Goal: Task Accomplishment & Management: Complete application form

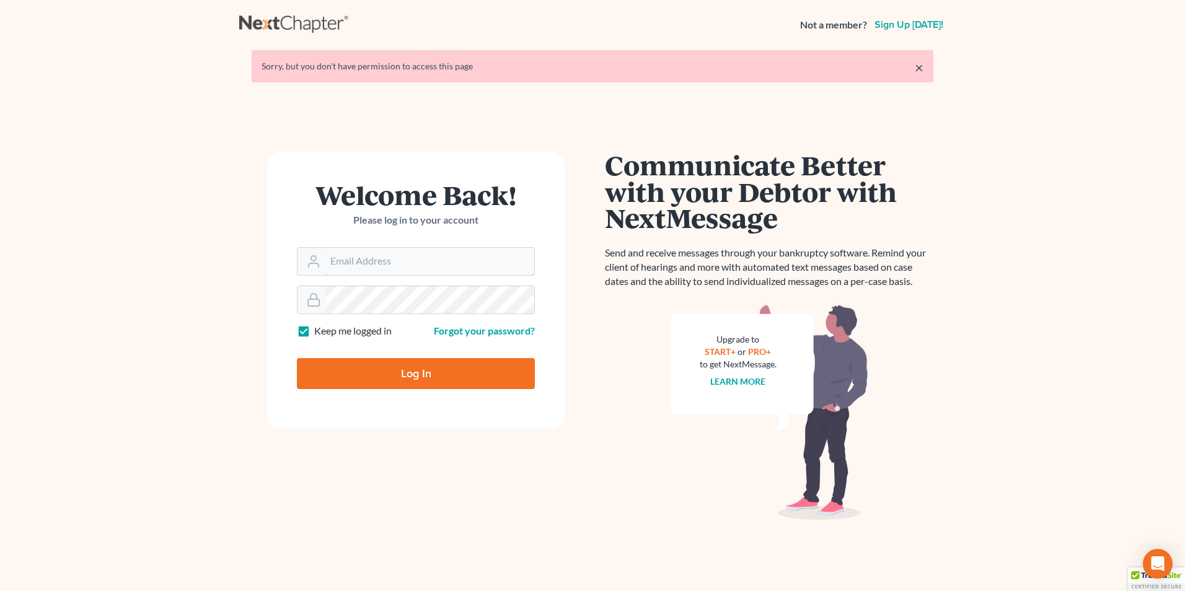
type input "[PERSON_NAME][EMAIL_ADDRESS][DOMAIN_NAME]"
click at [361, 374] on input "Log In" at bounding box center [416, 373] width 238 height 31
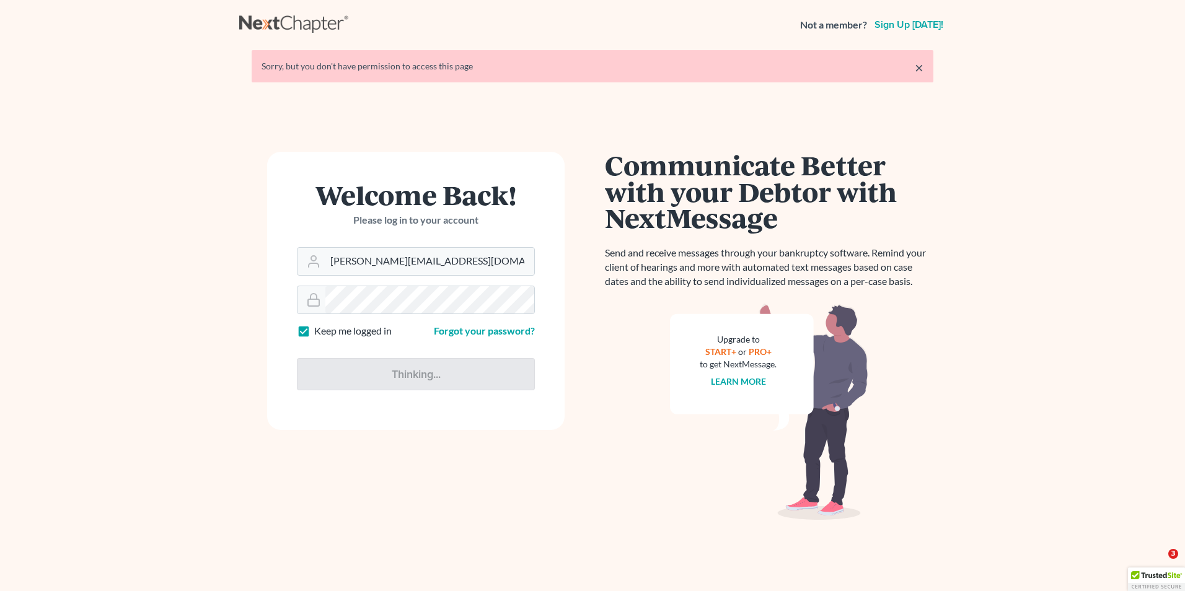
type input "Thinking..."
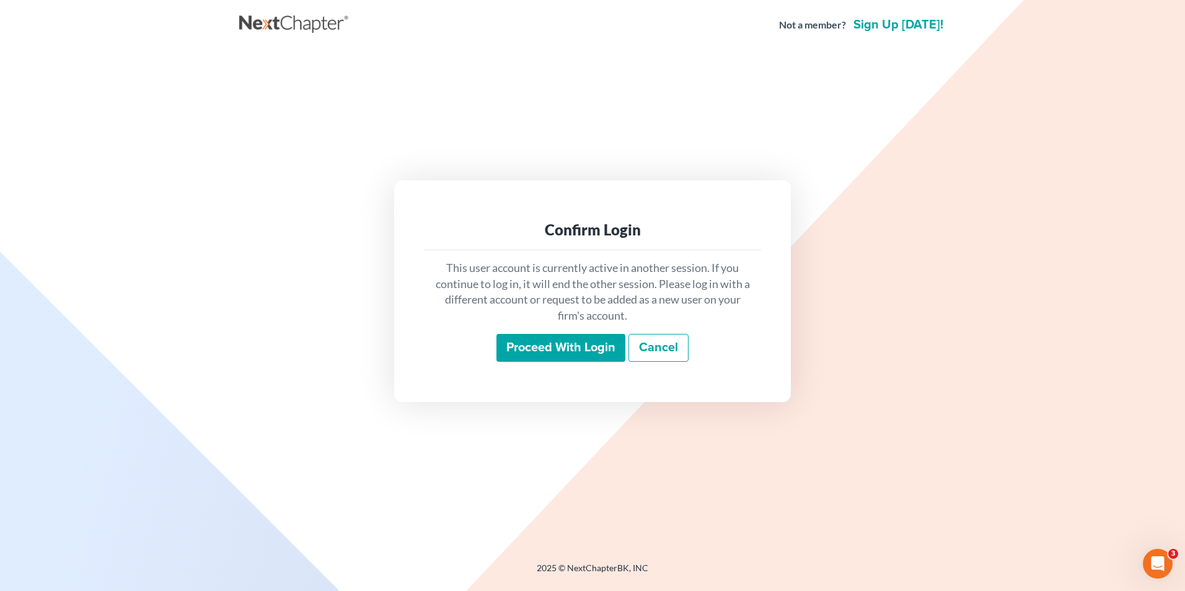
click at [510, 344] on input "Proceed with login" at bounding box center [560, 348] width 129 height 29
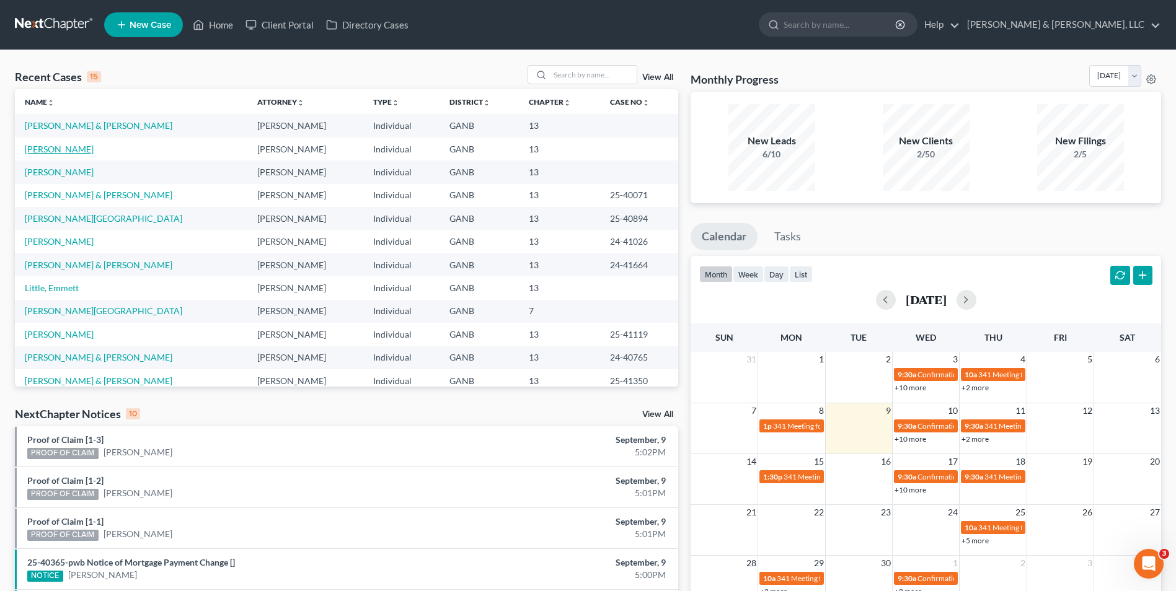
click at [69, 147] on link "[PERSON_NAME]" at bounding box center [59, 149] width 69 height 11
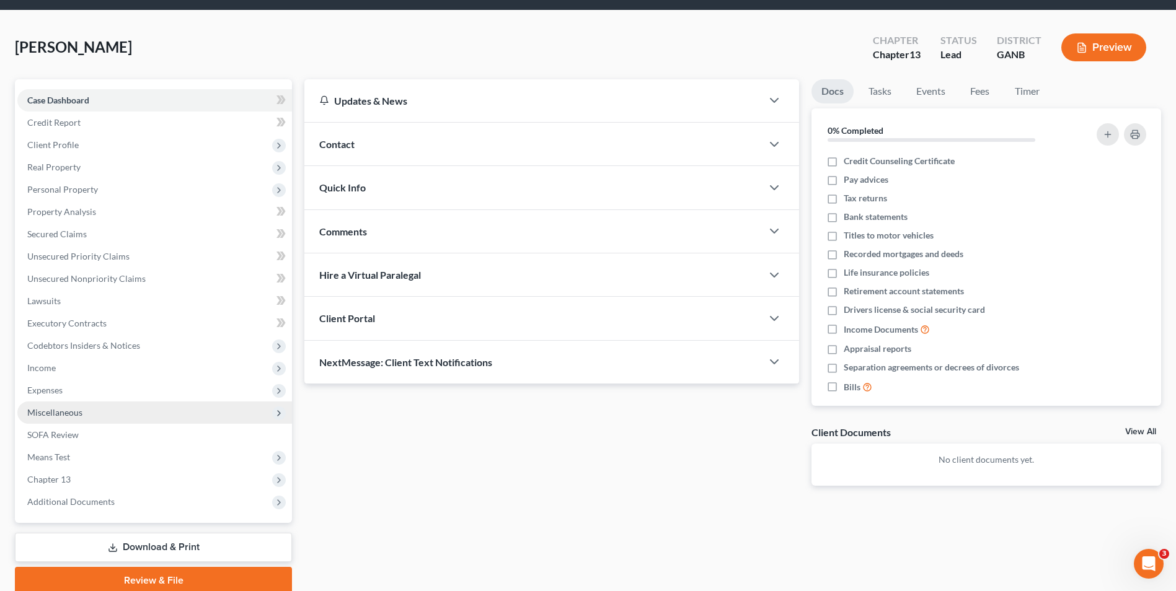
scroll to position [90, 0]
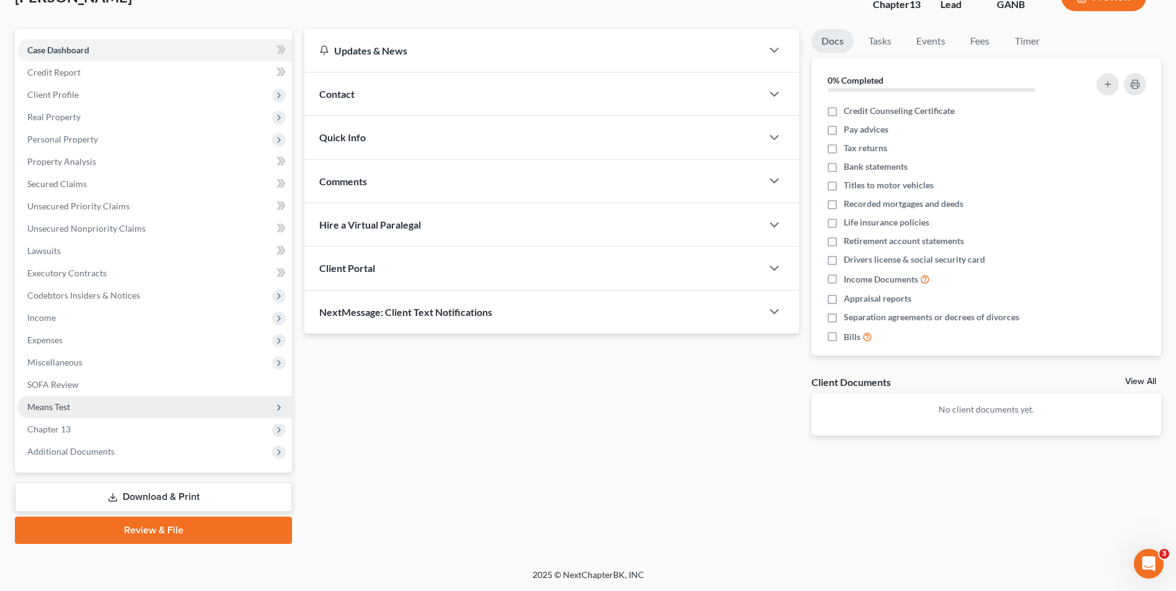
click at [58, 408] on span "Means Test" at bounding box center [48, 407] width 43 height 11
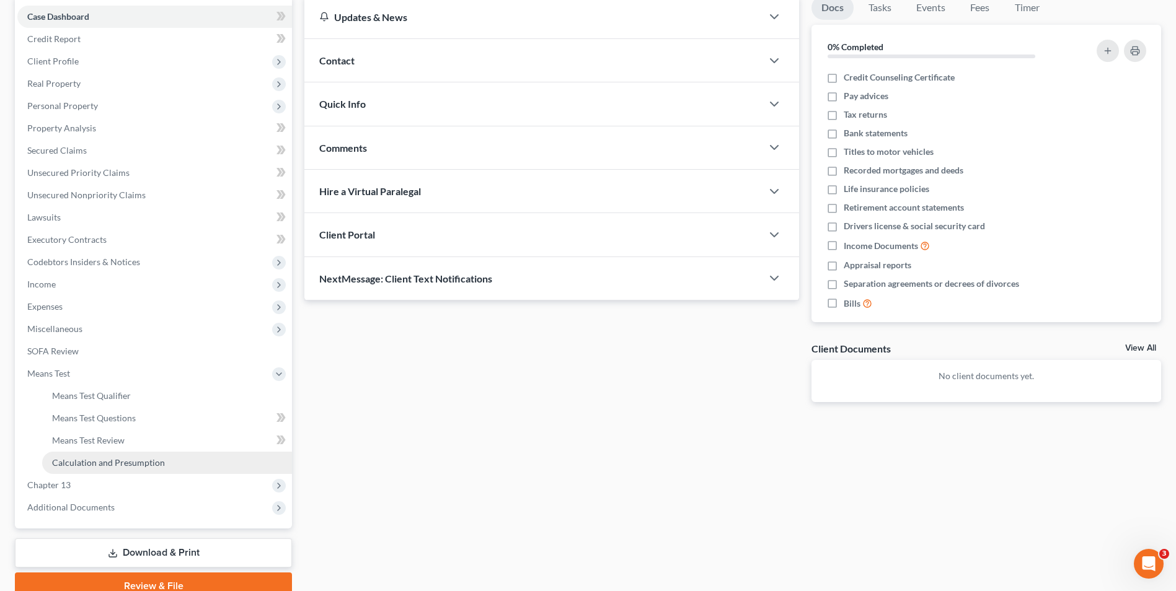
scroll to position [124, 0]
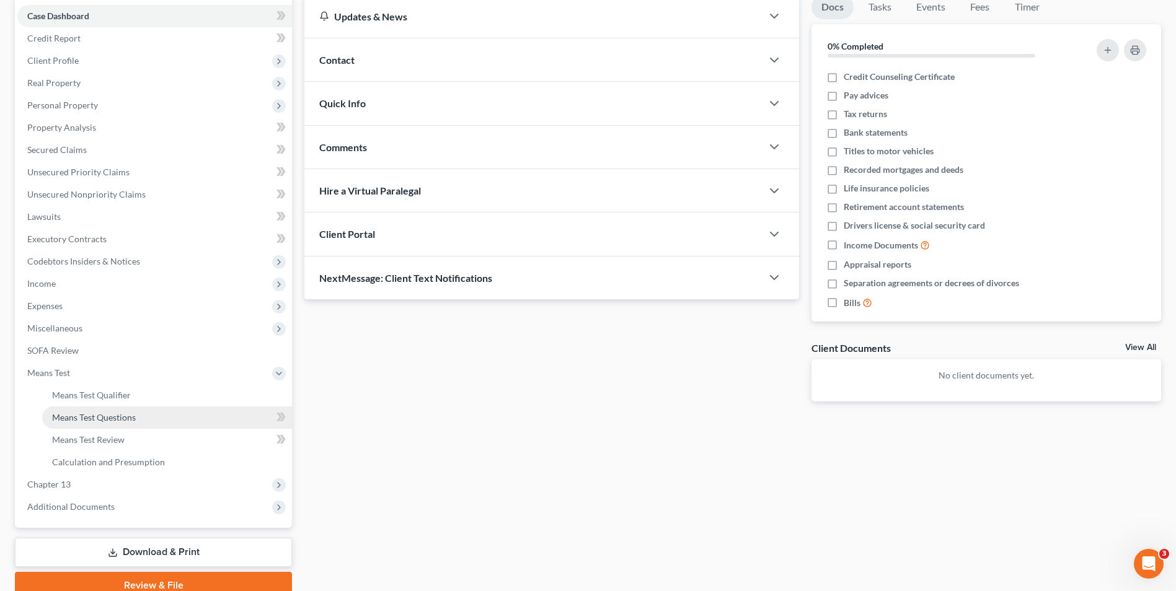
click at [108, 415] on span "Means Test Questions" at bounding box center [94, 417] width 84 height 11
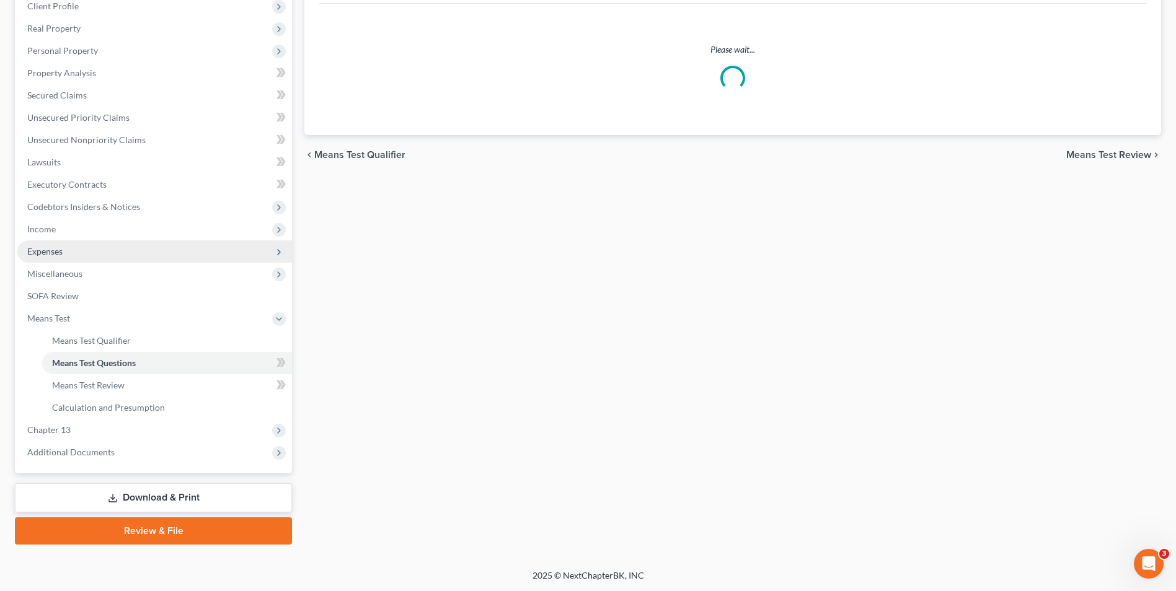
select select "1"
select select "60"
select select "1"
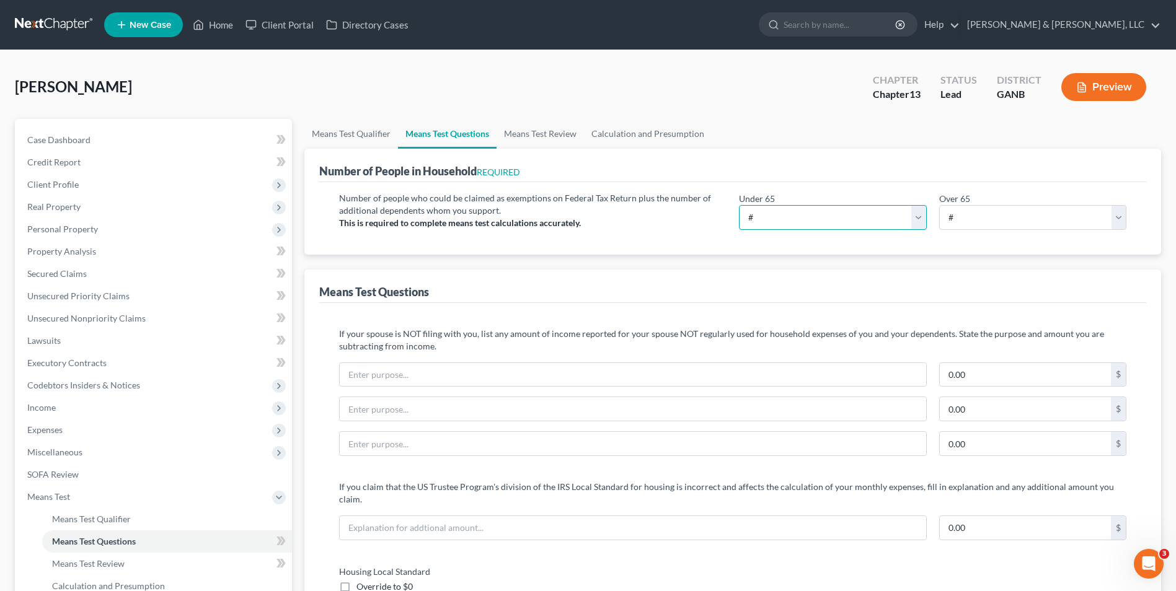
click at [810, 224] on select "# 0 1 2 3 4 5 6 7 8 9 10" at bounding box center [832, 217] width 187 height 25
select select "4"
click at [739, 205] on select "# 0 1 2 3 4 5 6 7 8 9 10" at bounding box center [832, 217] width 187 height 25
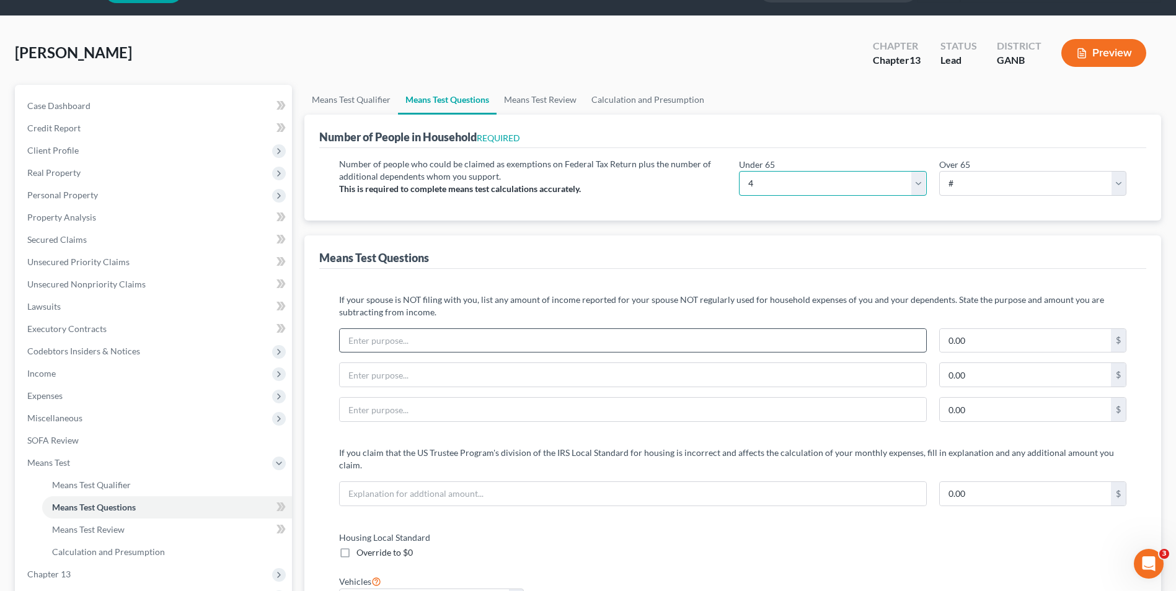
scroll to position [62, 0]
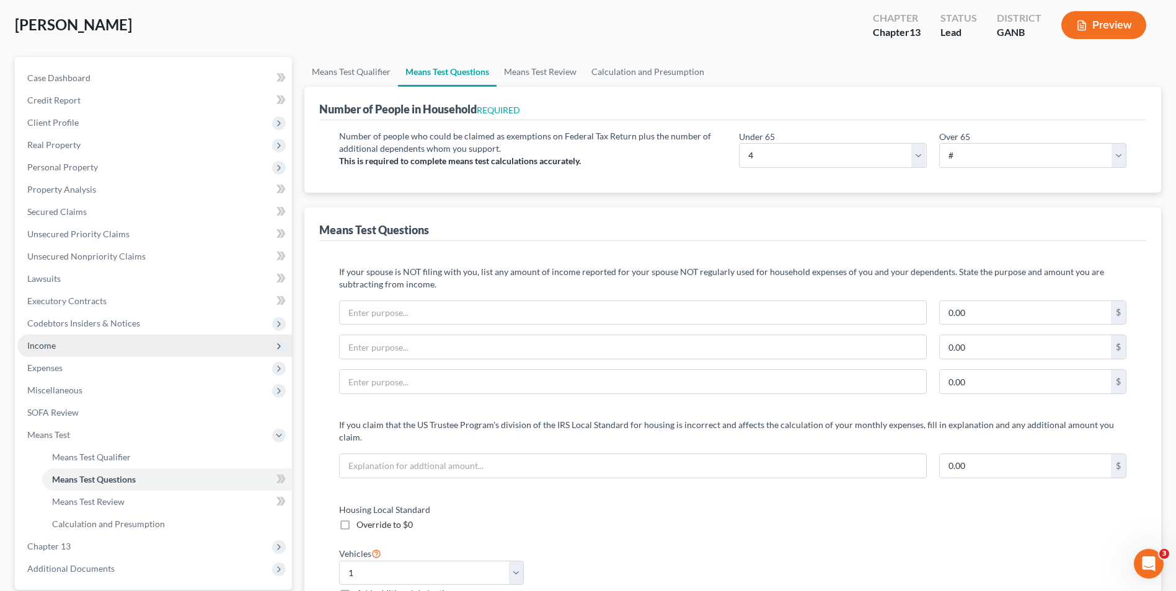
click at [45, 345] on span "Income" at bounding box center [41, 345] width 29 height 11
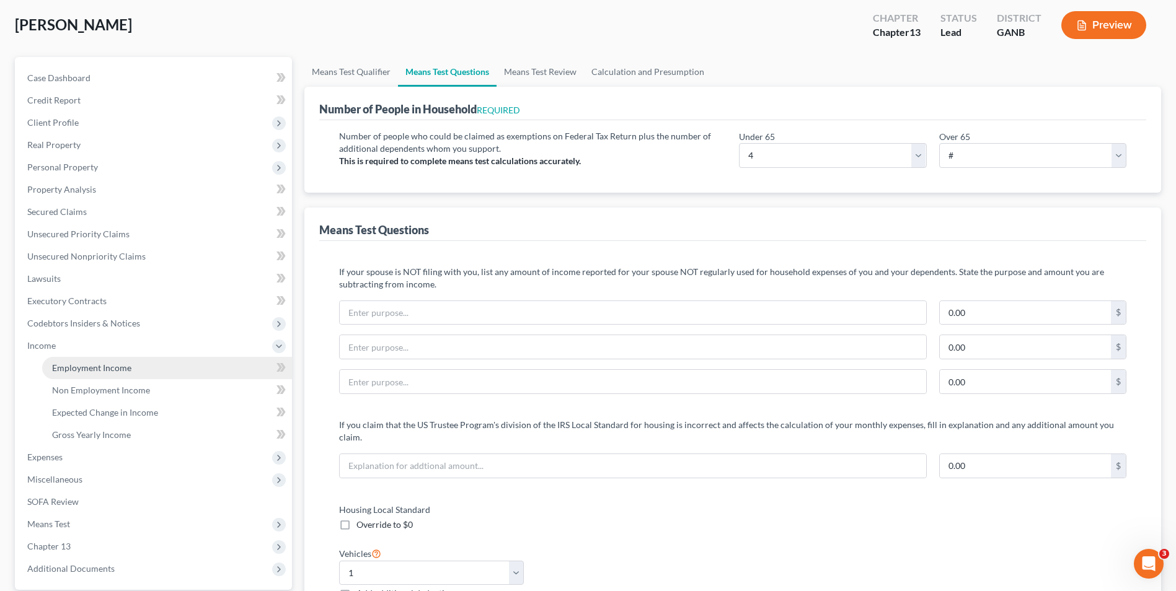
click at [129, 364] on span "Employment Income" at bounding box center [91, 368] width 79 height 11
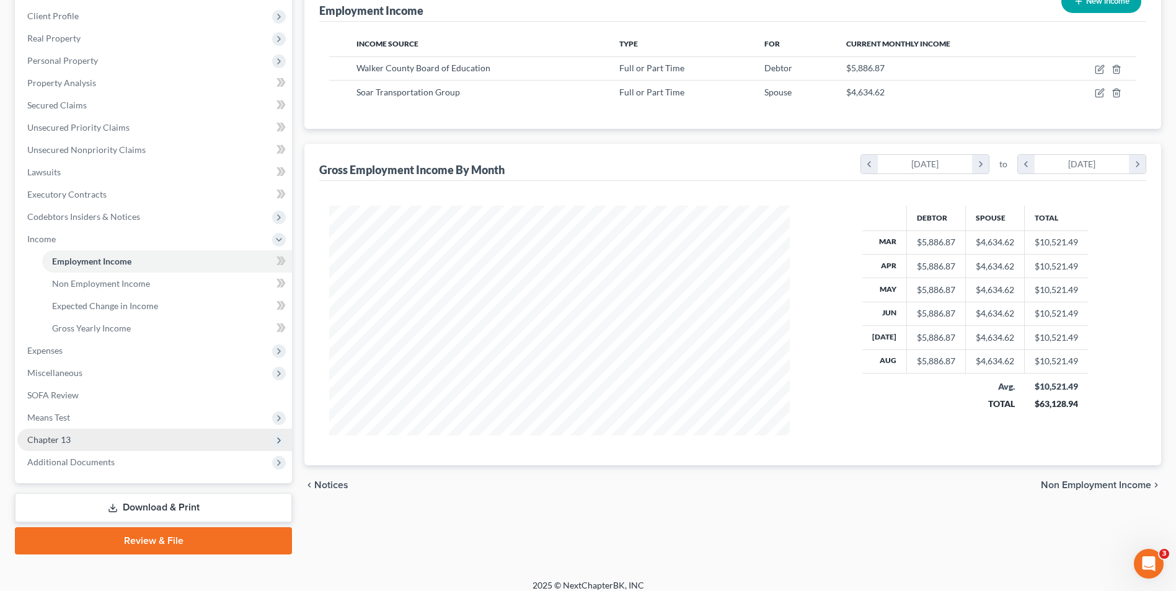
scroll to position [179, 0]
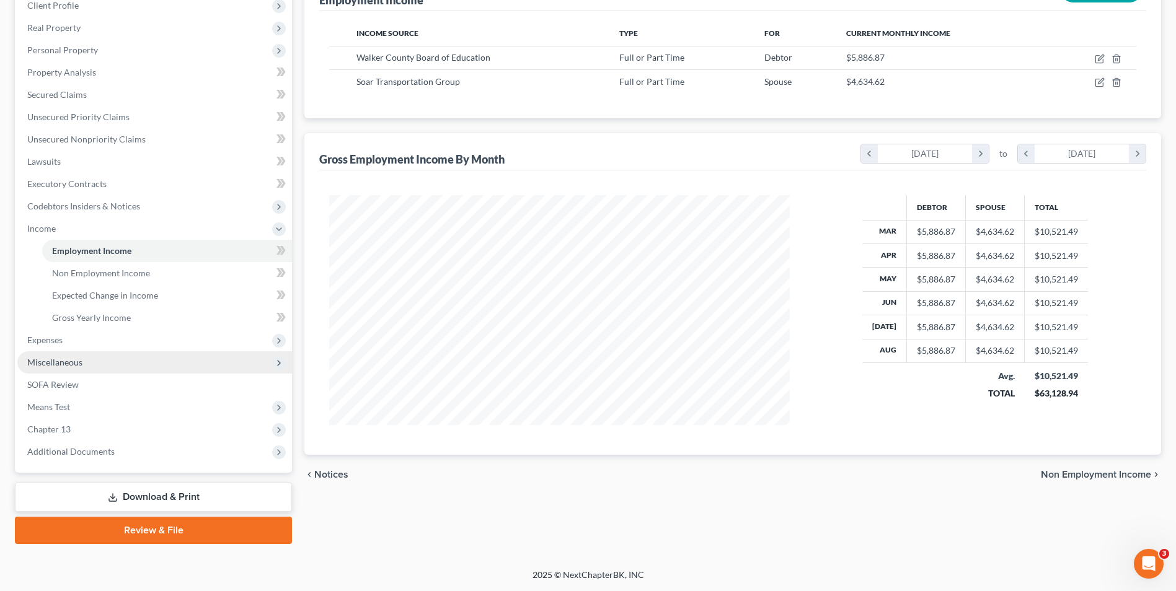
click at [176, 357] on span "Miscellaneous" at bounding box center [154, 362] width 275 height 22
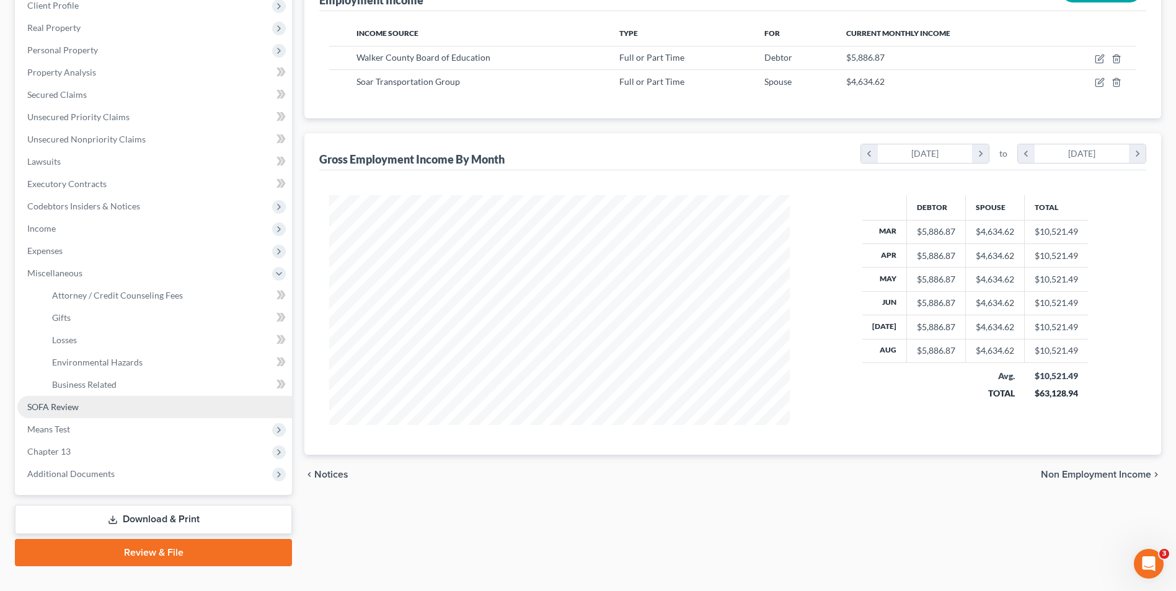
scroll to position [201, 0]
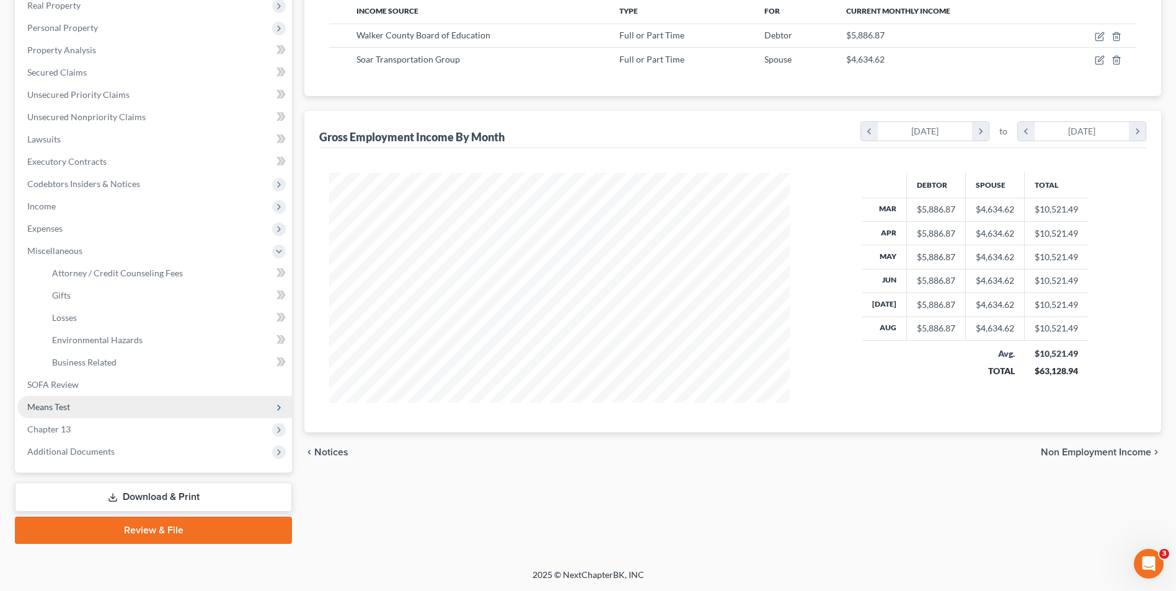
click at [103, 407] on span "Means Test" at bounding box center [154, 407] width 275 height 22
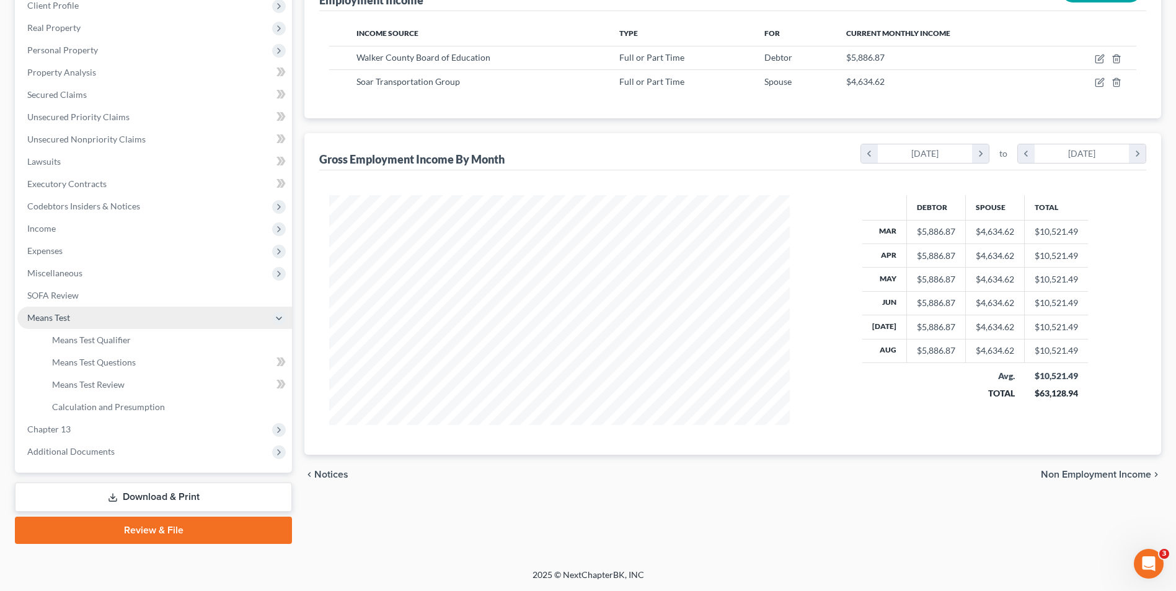
scroll to position [179, 0]
click at [112, 337] on span "Means Test Qualifier" at bounding box center [91, 340] width 79 height 11
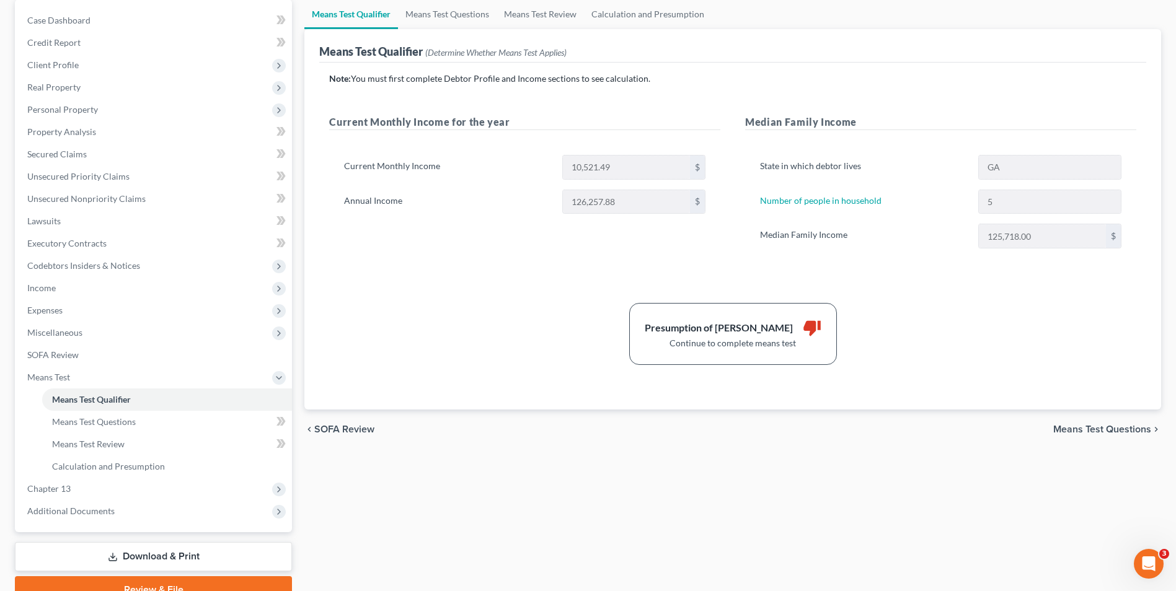
scroll to position [179, 0]
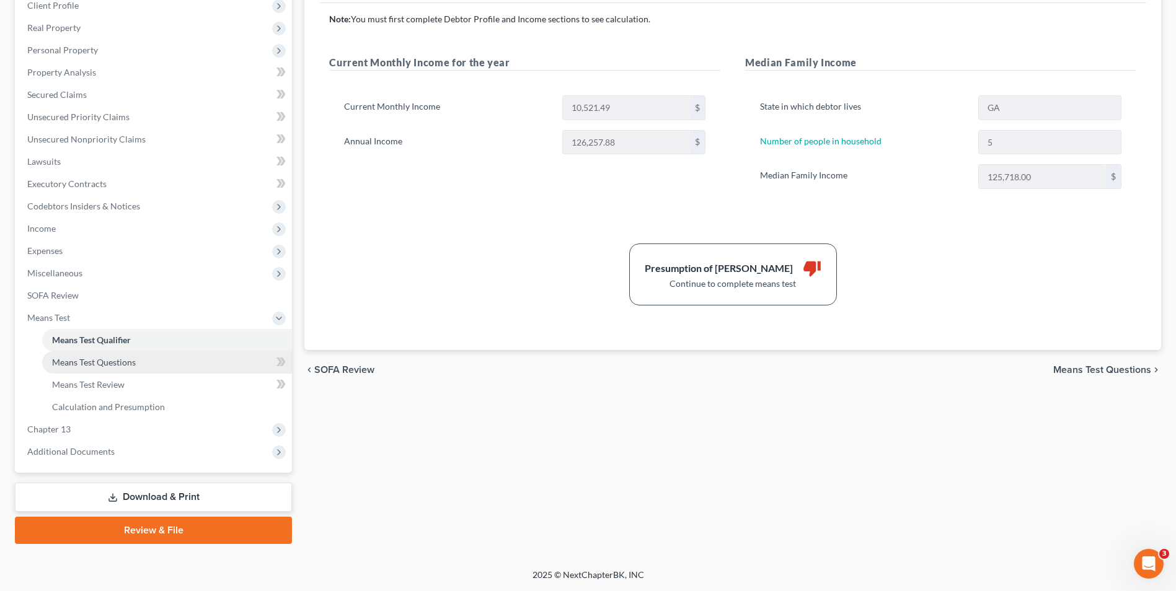
click at [118, 362] on span "Means Test Questions" at bounding box center [94, 362] width 84 height 11
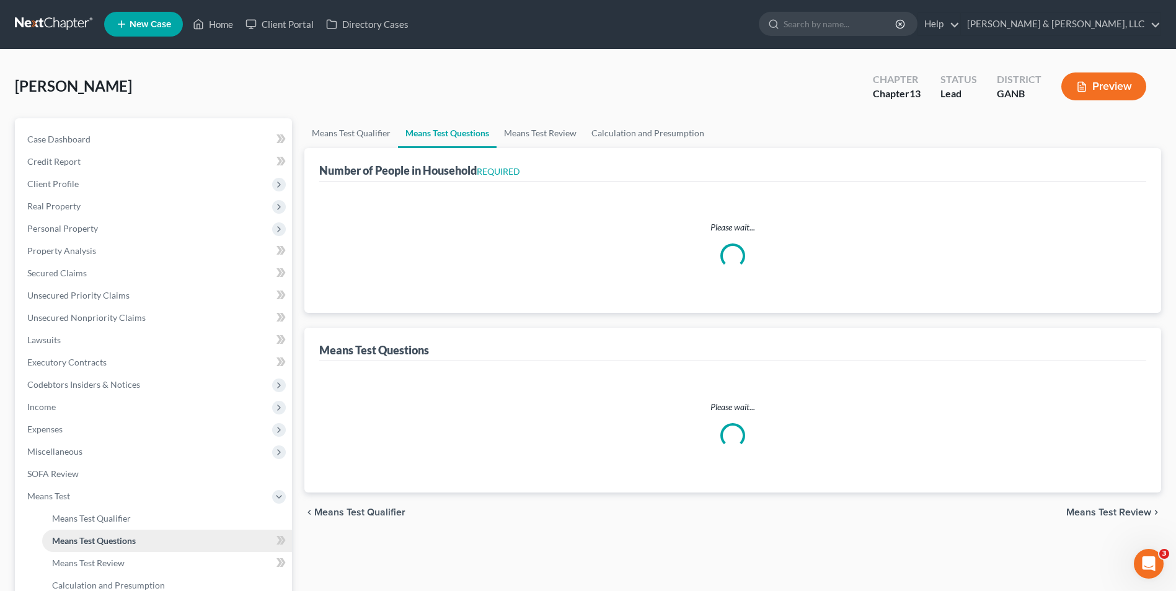
select select "1"
select select "60"
select select "4"
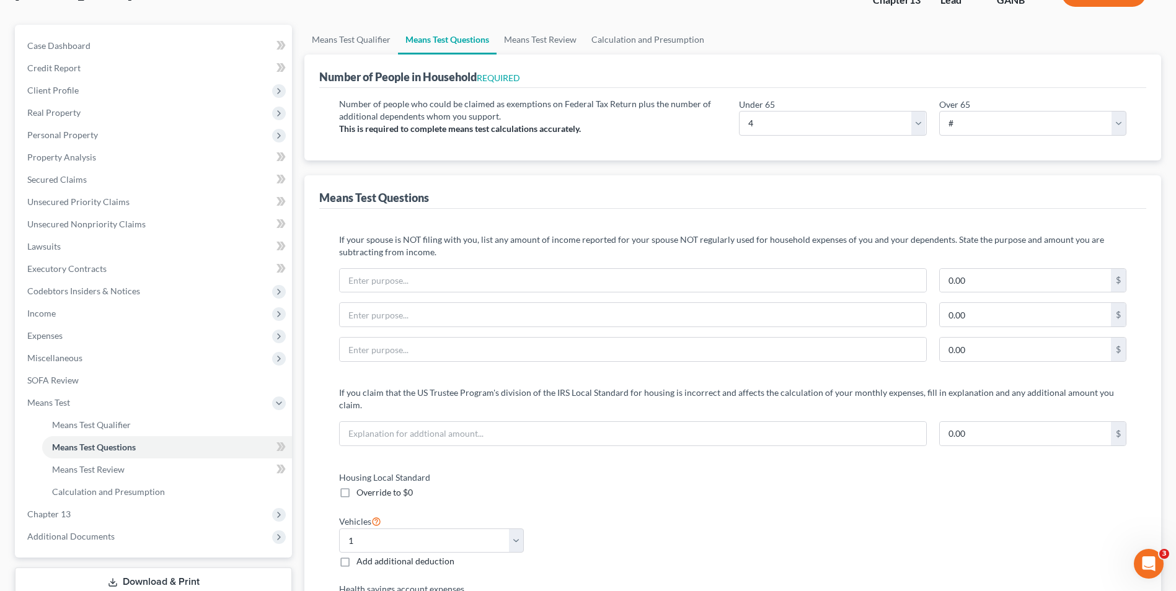
scroll to position [124, 0]
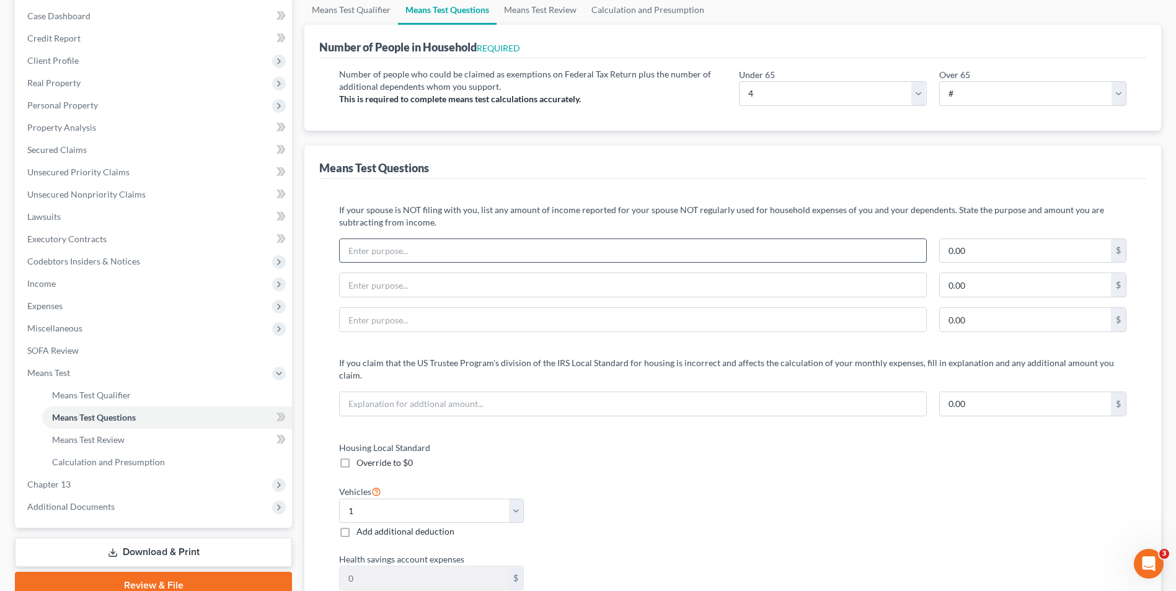
click at [407, 255] on input "text" at bounding box center [633, 251] width 586 height 24
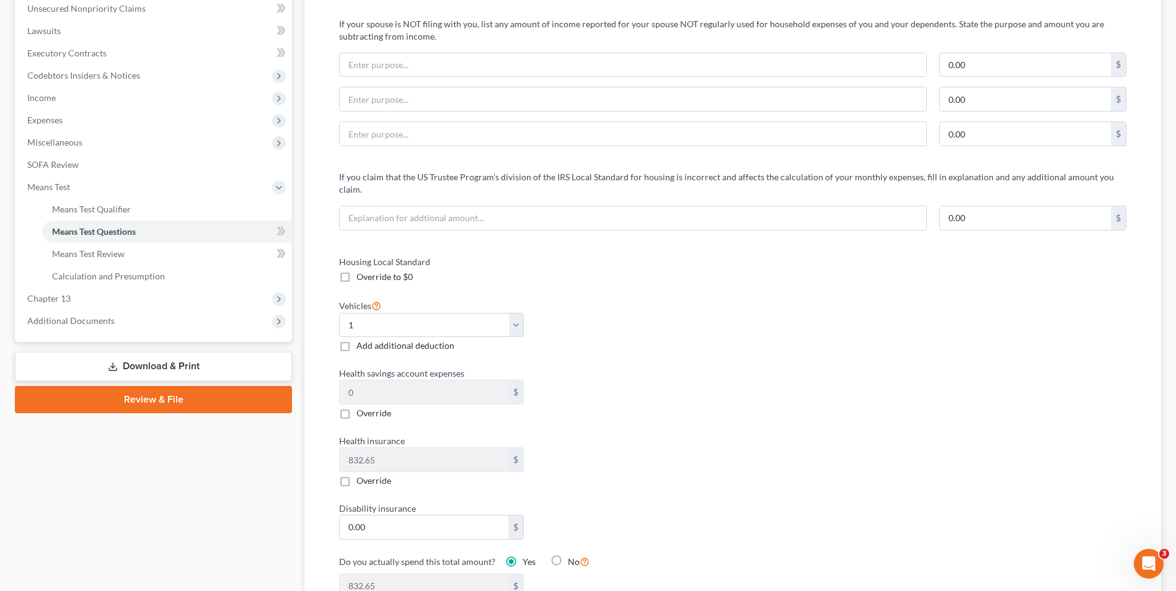
scroll to position [434, 0]
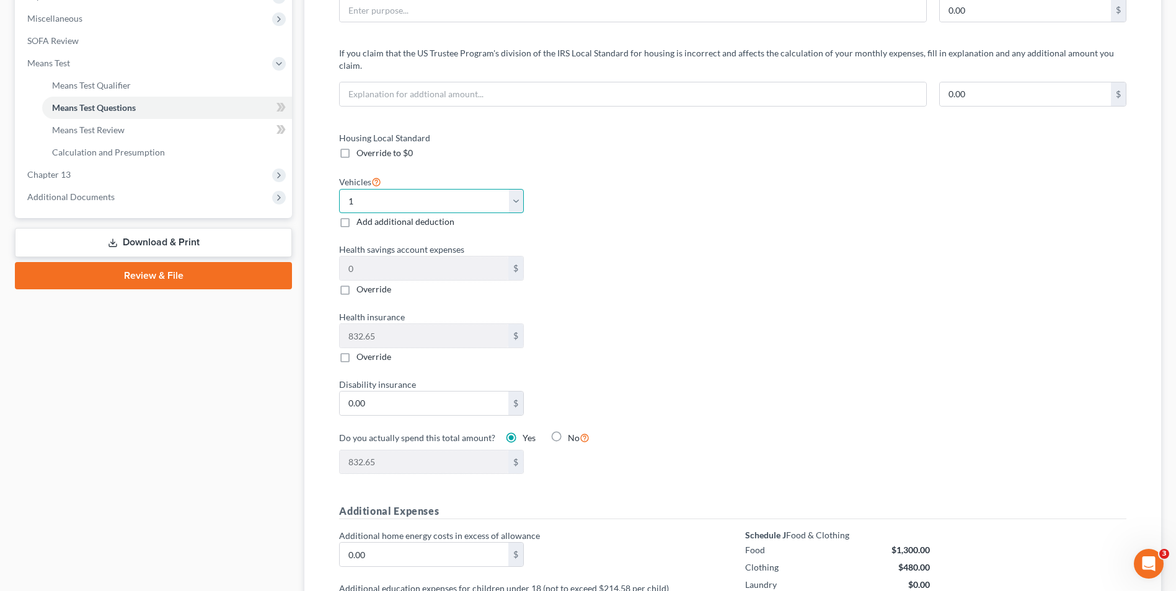
click at [509, 192] on select "Select 0 1 2 3 4 5" at bounding box center [431, 201] width 184 height 25
select select "2"
click at [339, 189] on select "Select 0 1 2 3 4 5" at bounding box center [431, 201] width 184 height 25
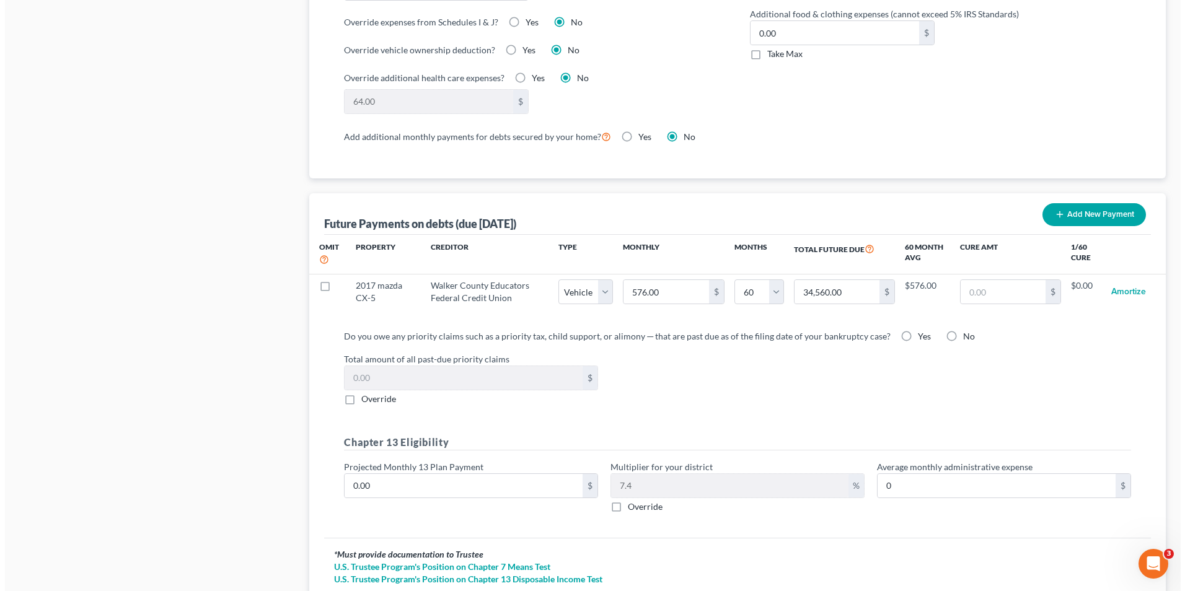
scroll to position [1054, 0]
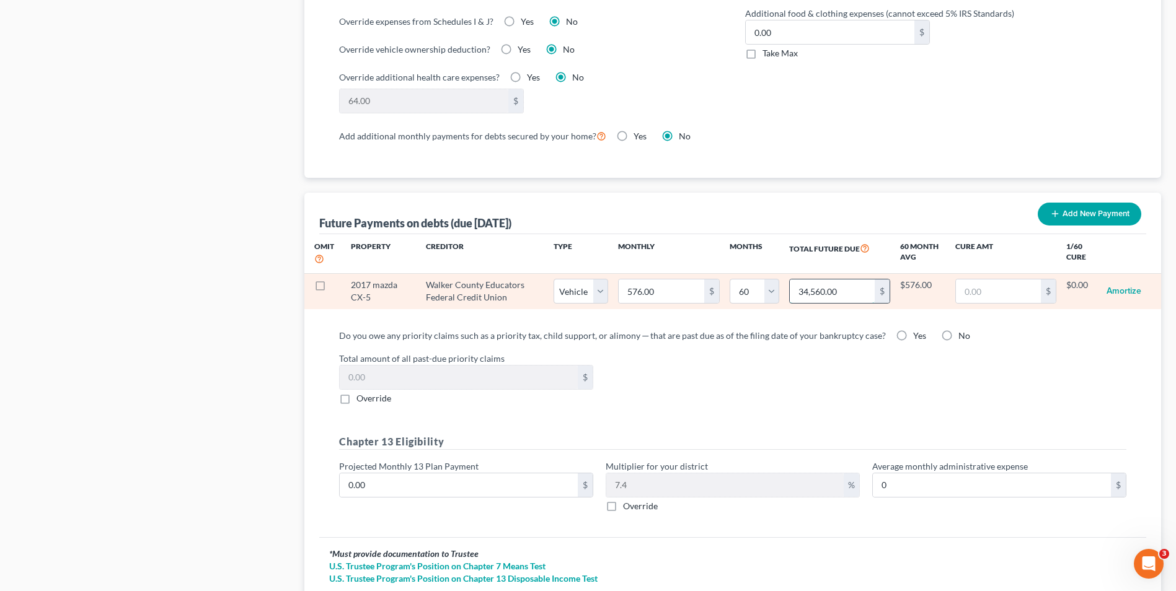
click at [839, 280] on input "34,560.00" at bounding box center [832, 292] width 85 height 24
click at [835, 280] on input "34,560.00" at bounding box center [832, 292] width 85 height 24
type input "1,750"
select select "1"
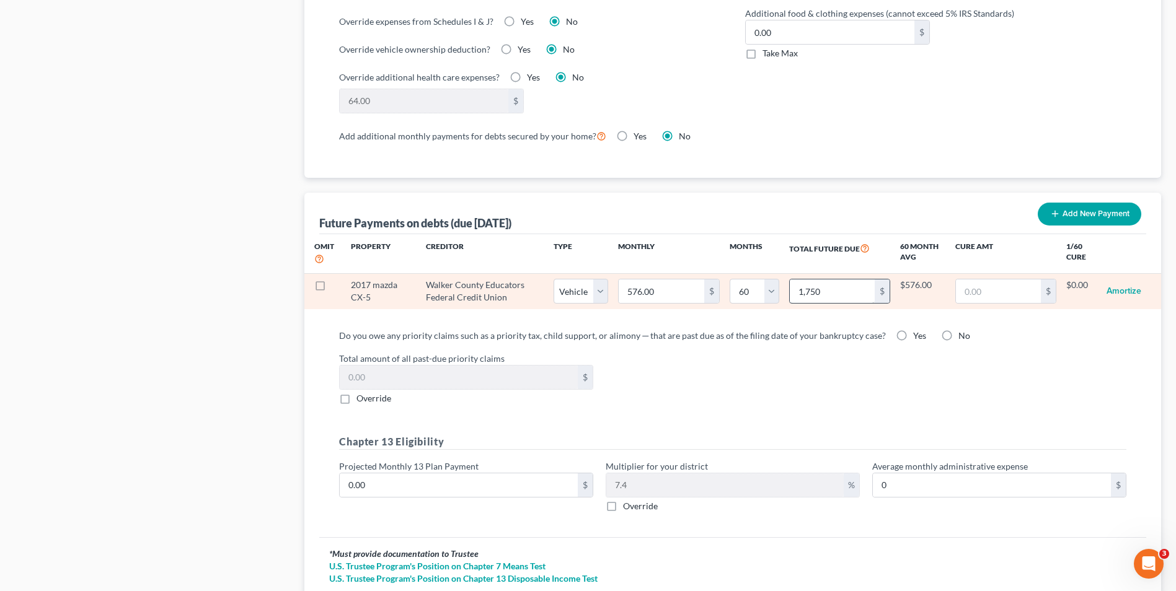
select select "60"
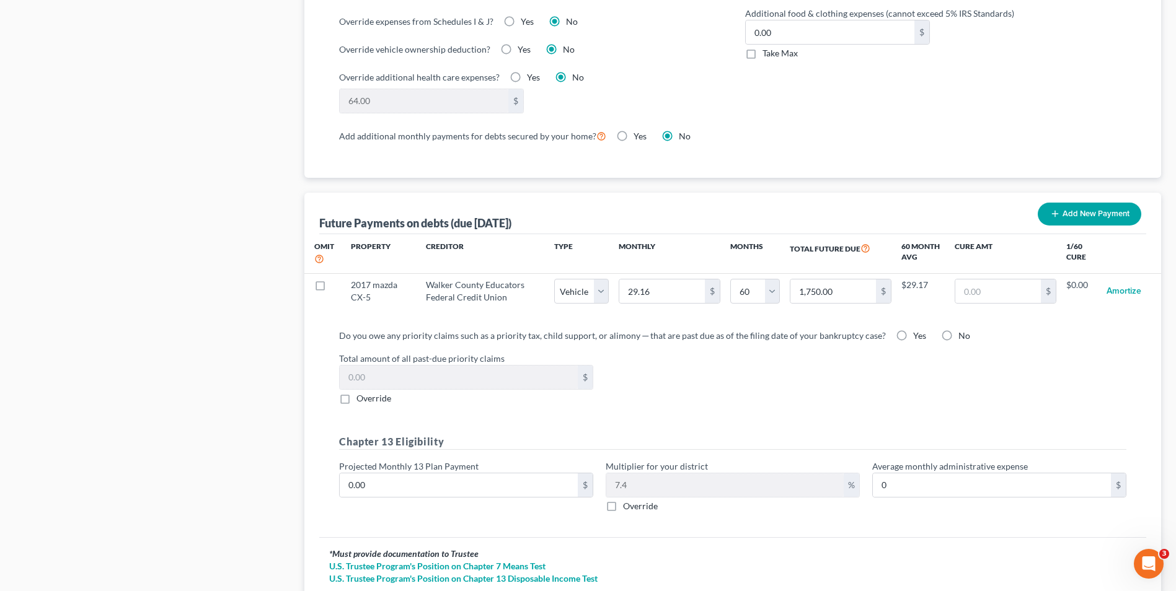
select select "1"
select select "60"
select select "1"
select select "60"
select select "1"
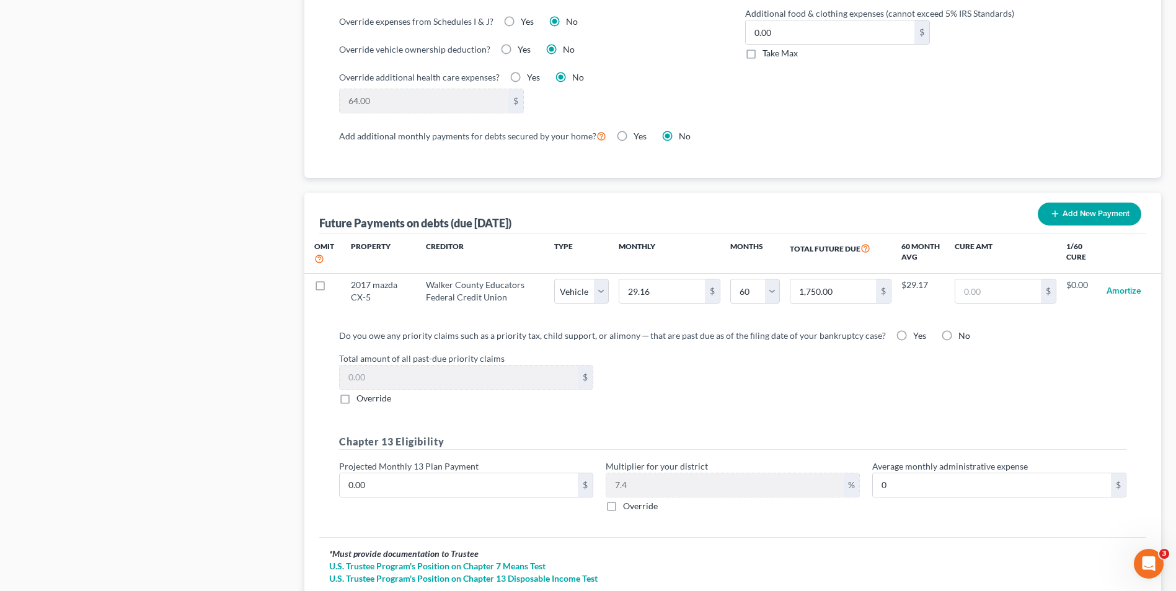
select select "60"
click at [831, 211] on div "Future Payments on debts (due [DATE]) Add New Payment" at bounding box center [732, 214] width 827 height 42
click at [1045, 203] on button "Add New Payment" at bounding box center [1090, 214] width 104 height 23
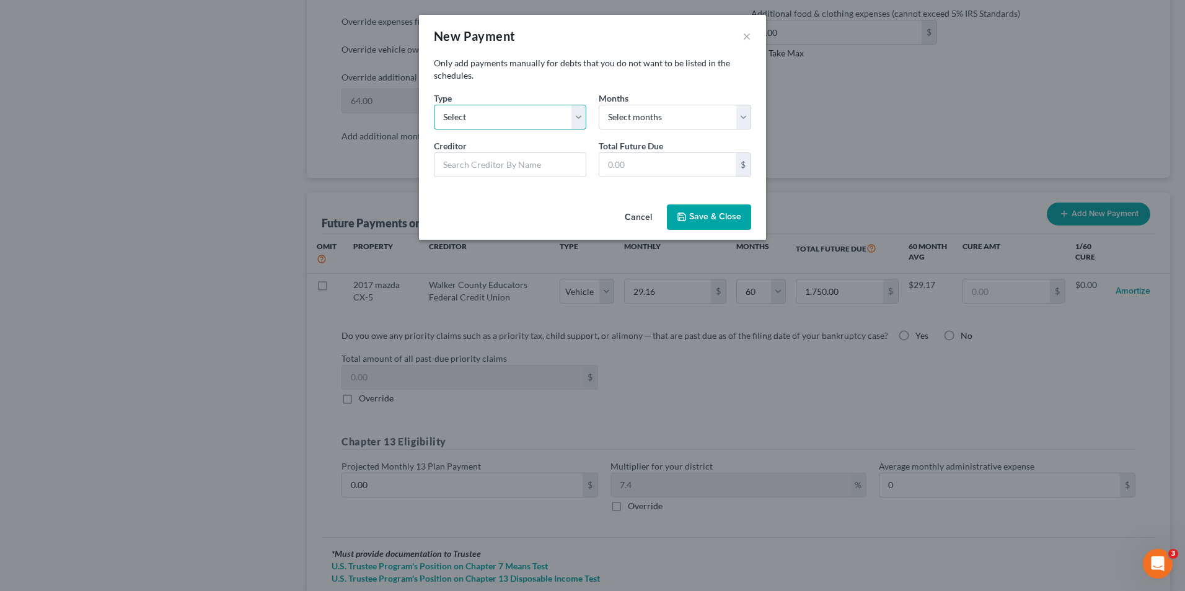
click at [542, 121] on select "Select Home Vehicle Other" at bounding box center [510, 117] width 152 height 25
select select "1"
click at [434, 105] on select "Select Home Vehicle Other" at bounding box center [510, 117] width 152 height 25
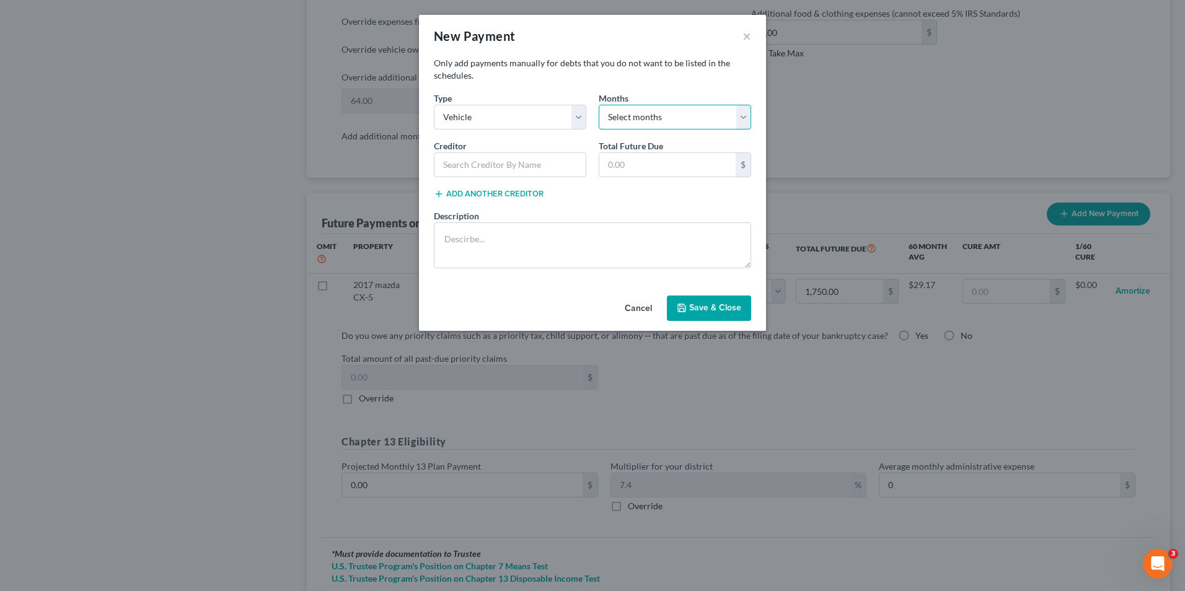
click at [684, 117] on select "Select months 0 1 2 3 4 5 6 7 8 9 10 11 12 13 14 15 16 17 18 19 20 21 22 23 24 …" at bounding box center [675, 117] width 152 height 25
select select "60"
click at [599, 105] on select "Select months 0 1 2 3 4 5 6 7 8 9 10 11 12 13 14 15 16 17 18 19 20 21 22 23 24 …" at bounding box center [675, 117] width 152 height 25
click at [647, 162] on input "text" at bounding box center [667, 165] width 136 height 24
type input "610"
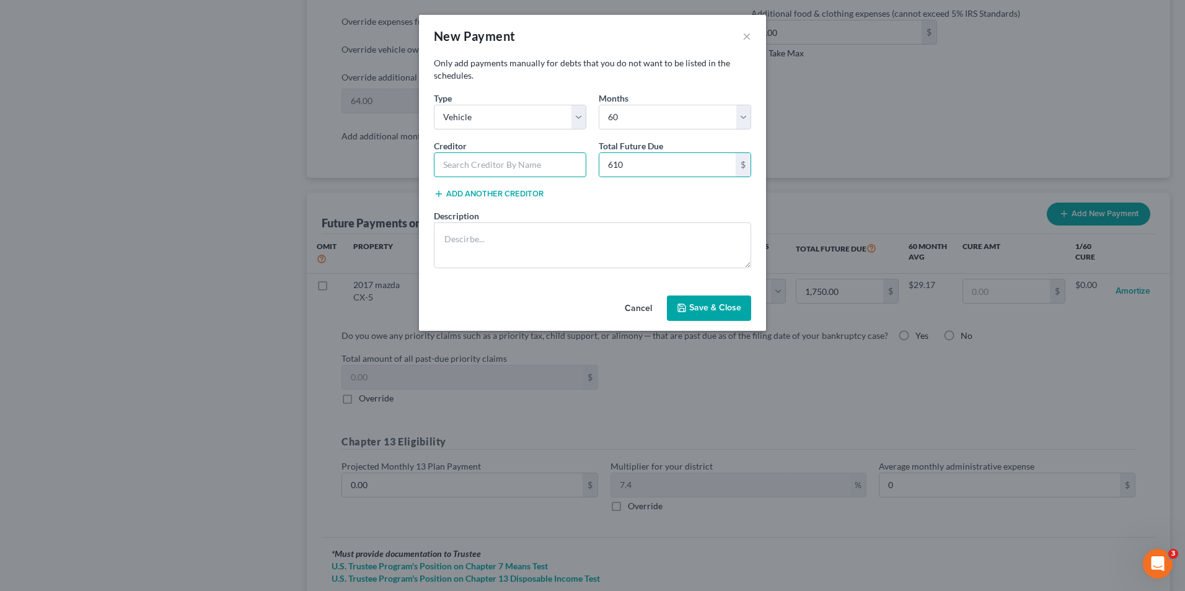
click at [521, 162] on input "text" at bounding box center [510, 164] width 152 height 25
click at [488, 159] on input "text" at bounding box center [510, 164] width 152 height 25
click at [483, 163] on input "[PERSON_NAME] Co Credit" at bounding box center [510, 164] width 152 height 25
click at [589, 164] on div "Creditor [PERSON_NAME] Co educators Credit" at bounding box center [510, 158] width 165 height 38
click at [580, 161] on input "[PERSON_NAME] Co educators Credit" at bounding box center [510, 164] width 152 height 25
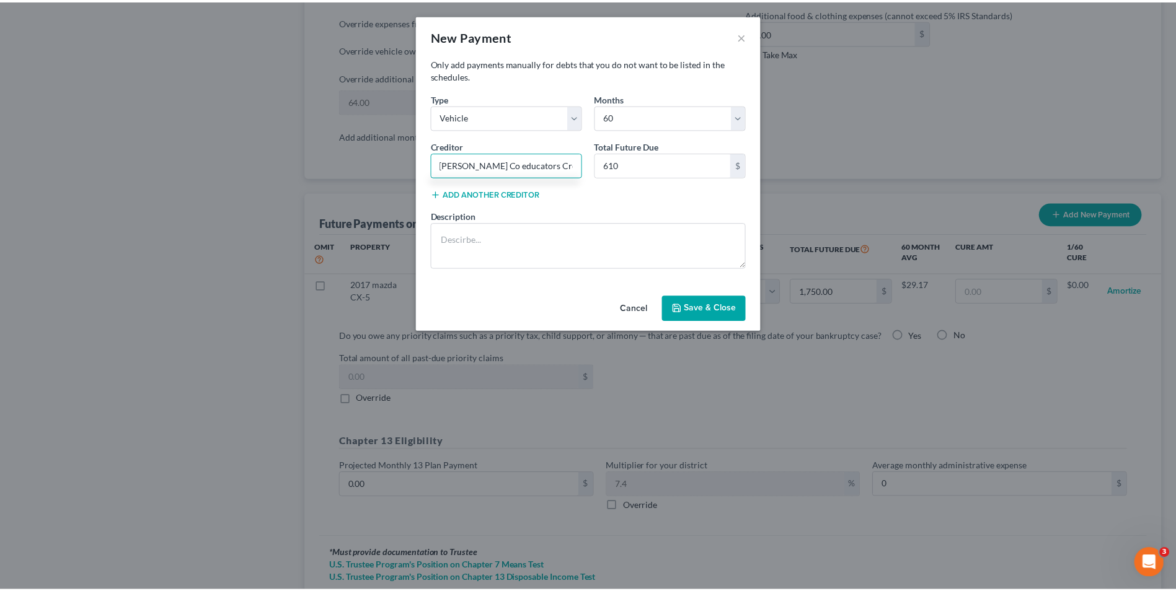
scroll to position [0, 0]
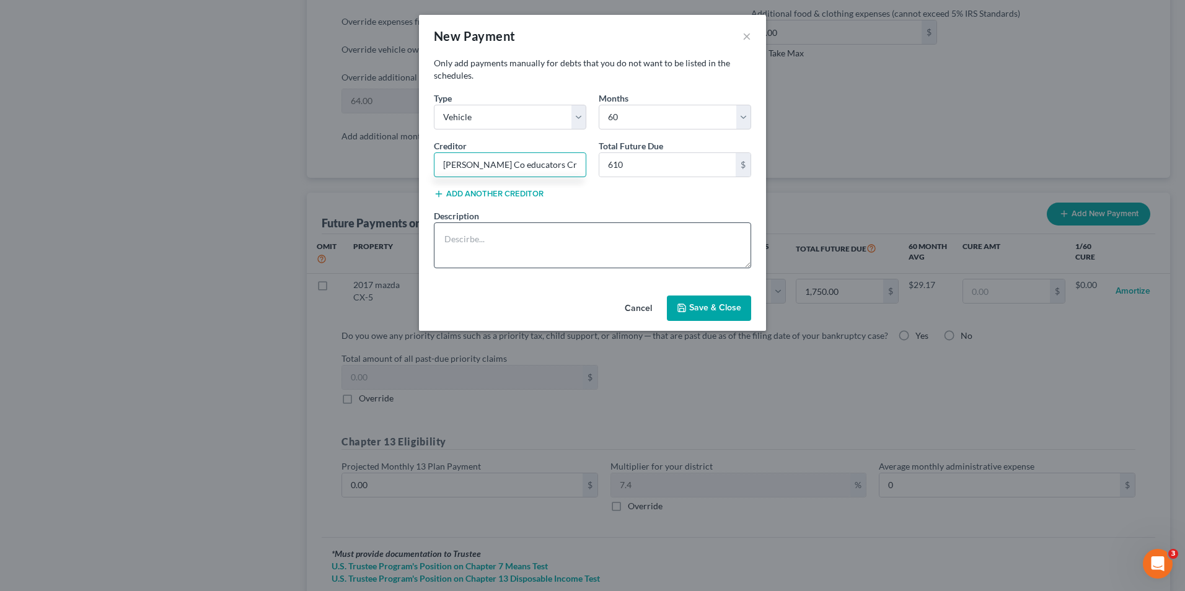
type input "[PERSON_NAME] Co educators Credit Union"
click at [555, 236] on textarea at bounding box center [592, 246] width 317 height 46
type textarea "2025 Ford Maverick"
click at [692, 307] on button "Save & Close" at bounding box center [709, 309] width 84 height 26
select select "1"
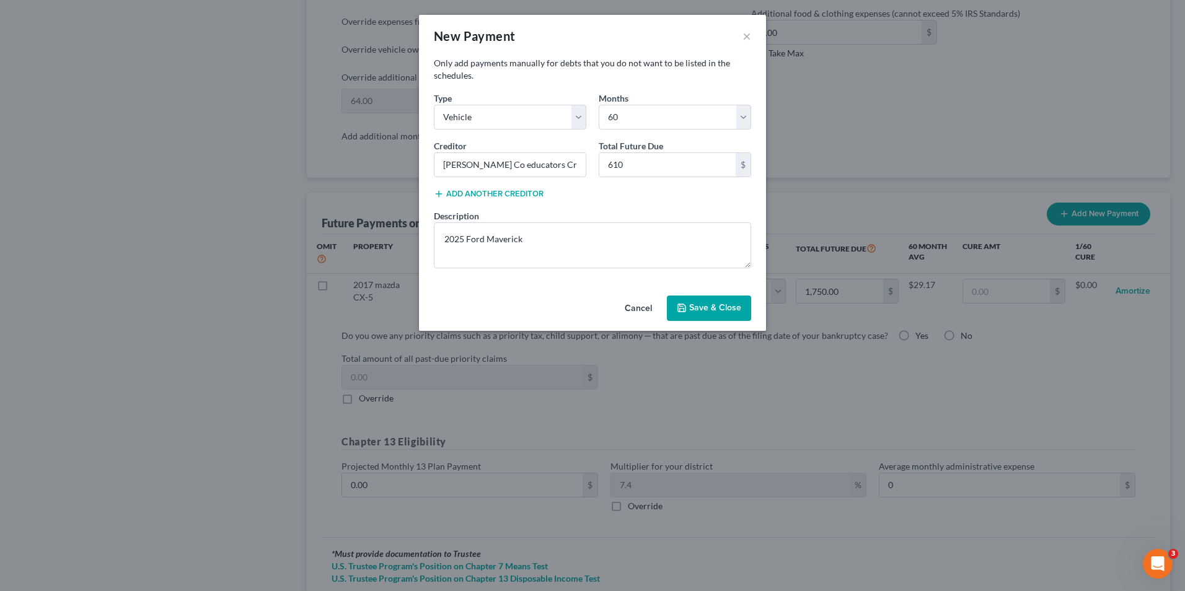
select select "60"
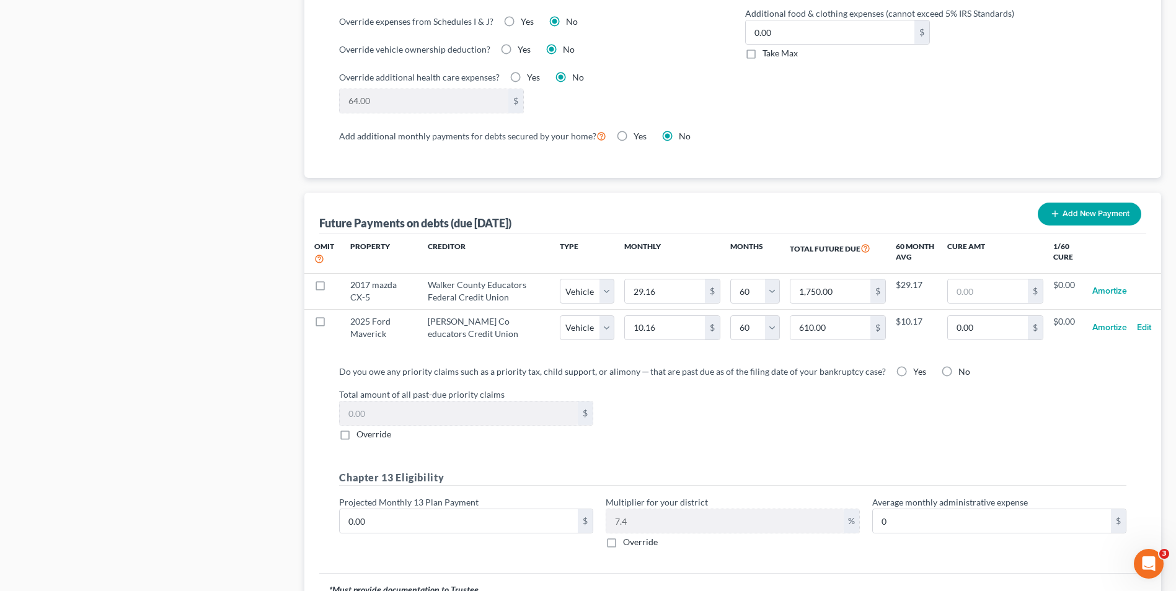
click at [958, 366] on label "No" at bounding box center [964, 372] width 12 height 12
click at [963, 366] on input "No" at bounding box center [967, 370] width 8 height 8
radio input "true"
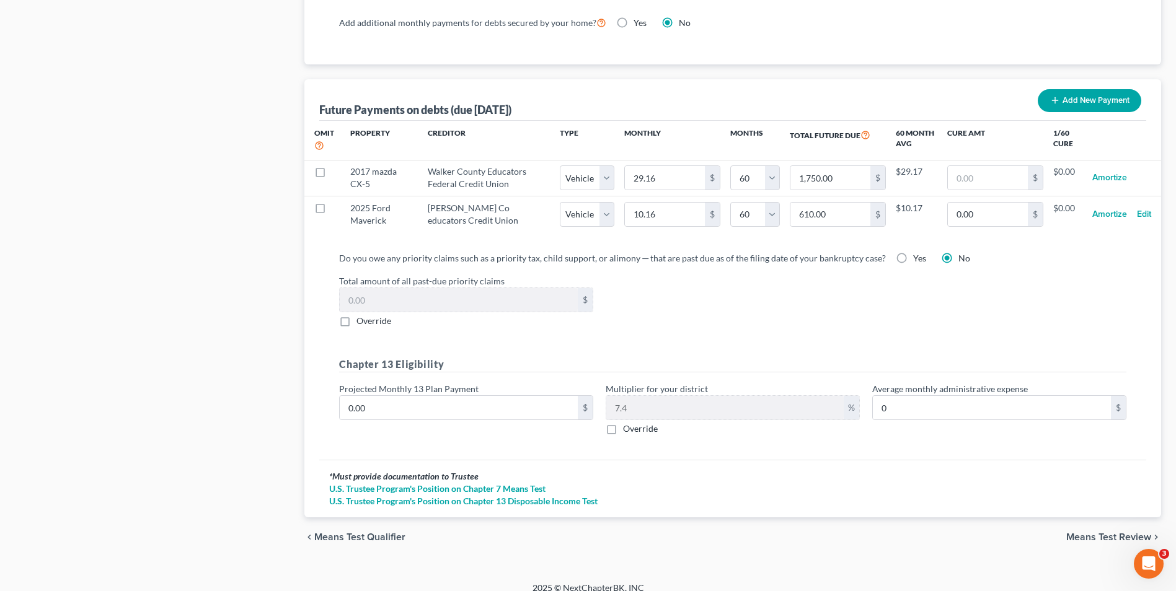
scroll to position [1168, 0]
click at [399, 395] on input "0.00" at bounding box center [459, 407] width 238 height 24
type input "5"
type input "0.37"
type input "50"
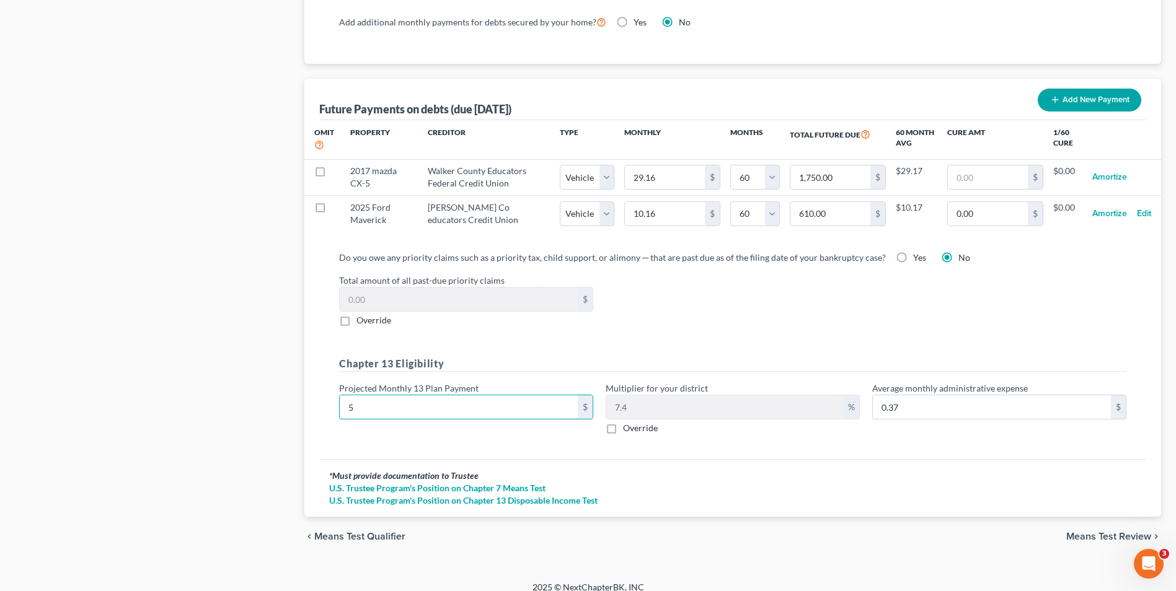
type input "3.70"
type input "500"
type input "37.00"
type input "500"
click at [721, 431] on div "Chapter 13 Eligibility Projected Monthly 13 Plan Payment 500 $ Multiplier for y…" at bounding box center [733, 400] width 800 height 88
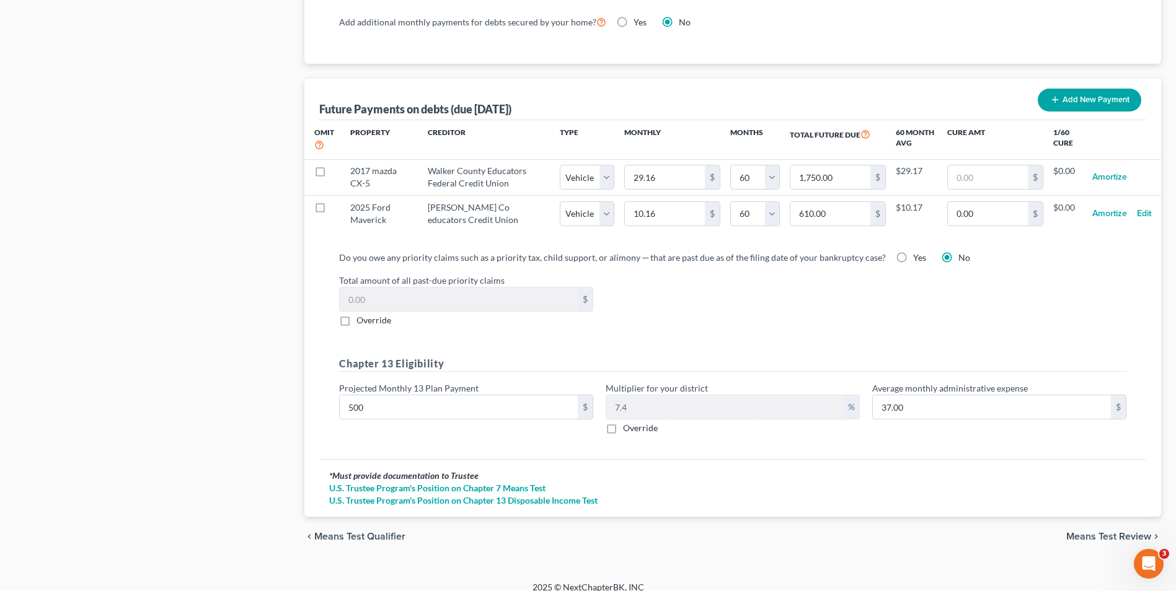
click at [1114, 532] on span "Means Test Review" at bounding box center [1108, 537] width 85 height 10
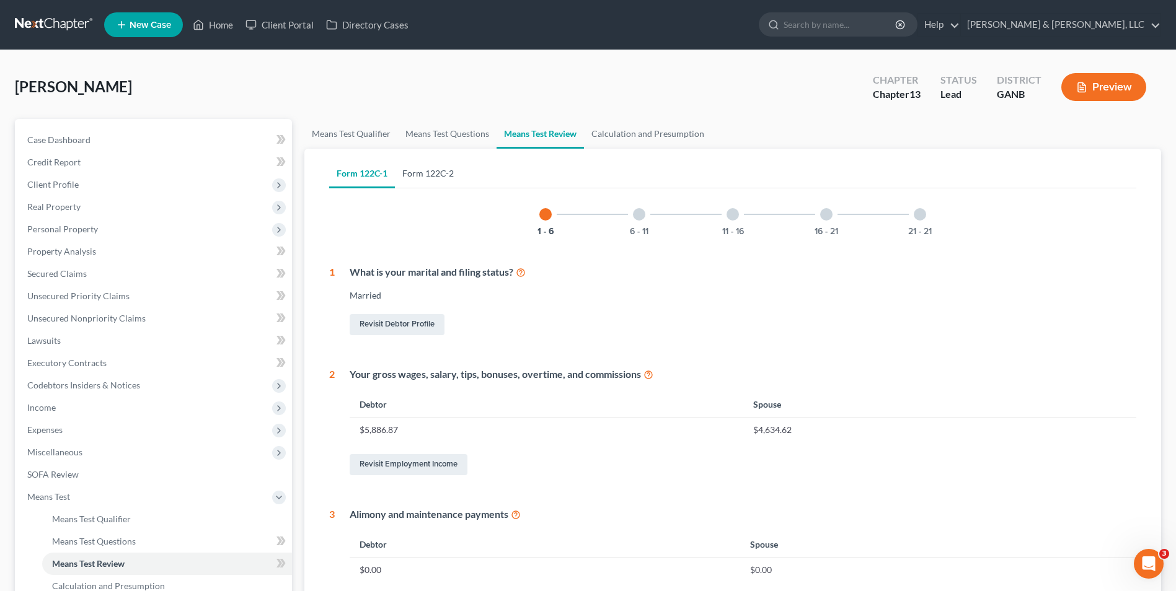
click at [447, 166] on link "Form 122C-2" at bounding box center [428, 174] width 66 height 30
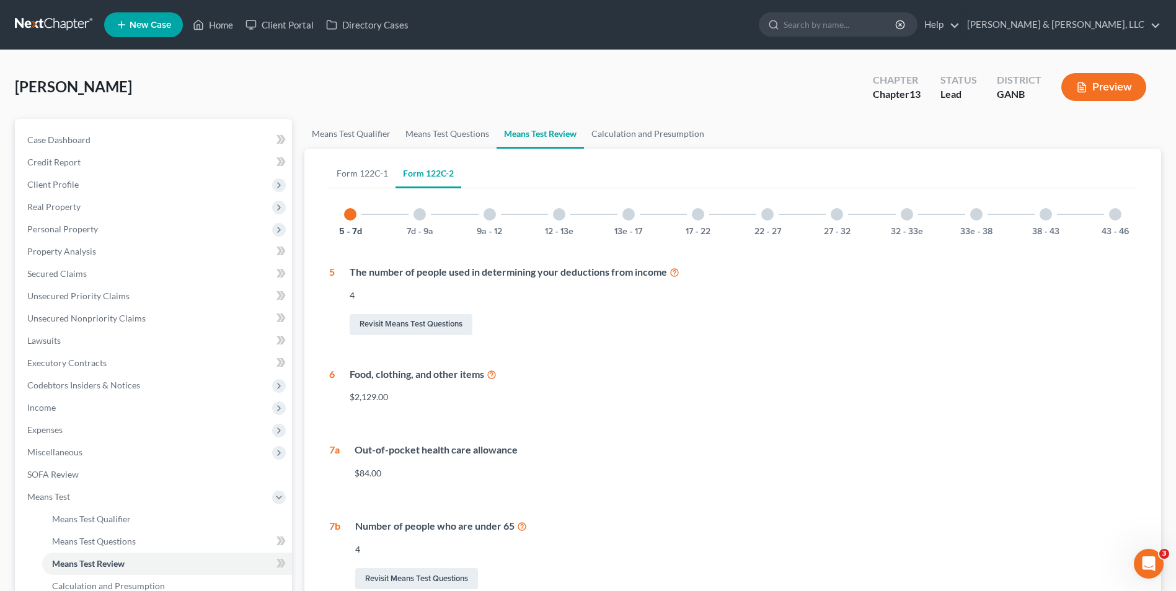
click at [1114, 217] on div at bounding box center [1115, 214] width 12 height 12
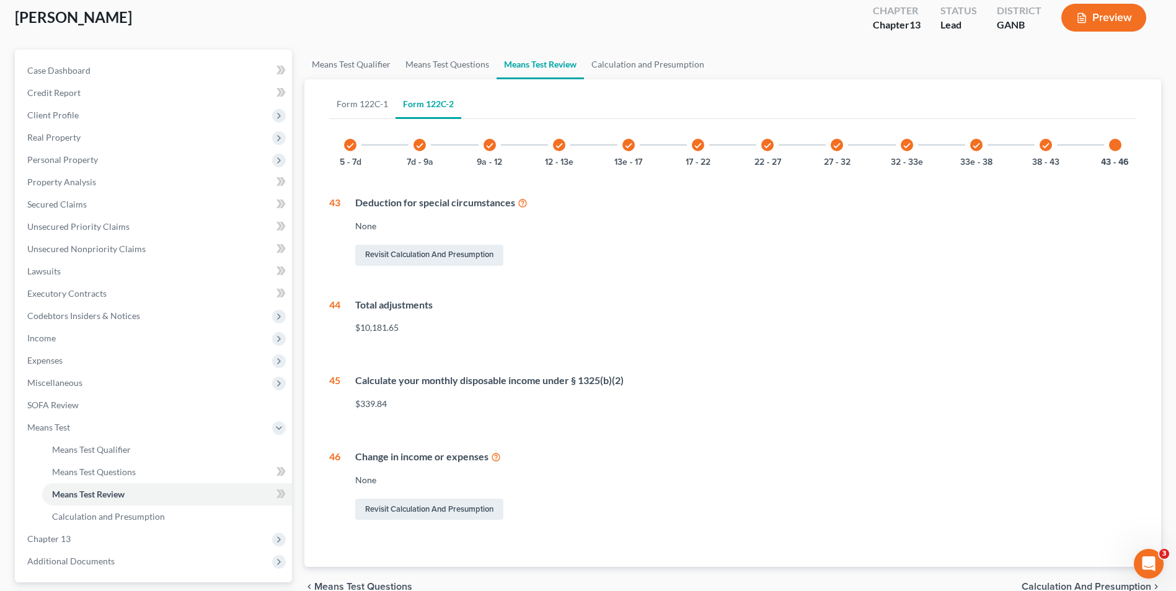
scroll to position [55, 0]
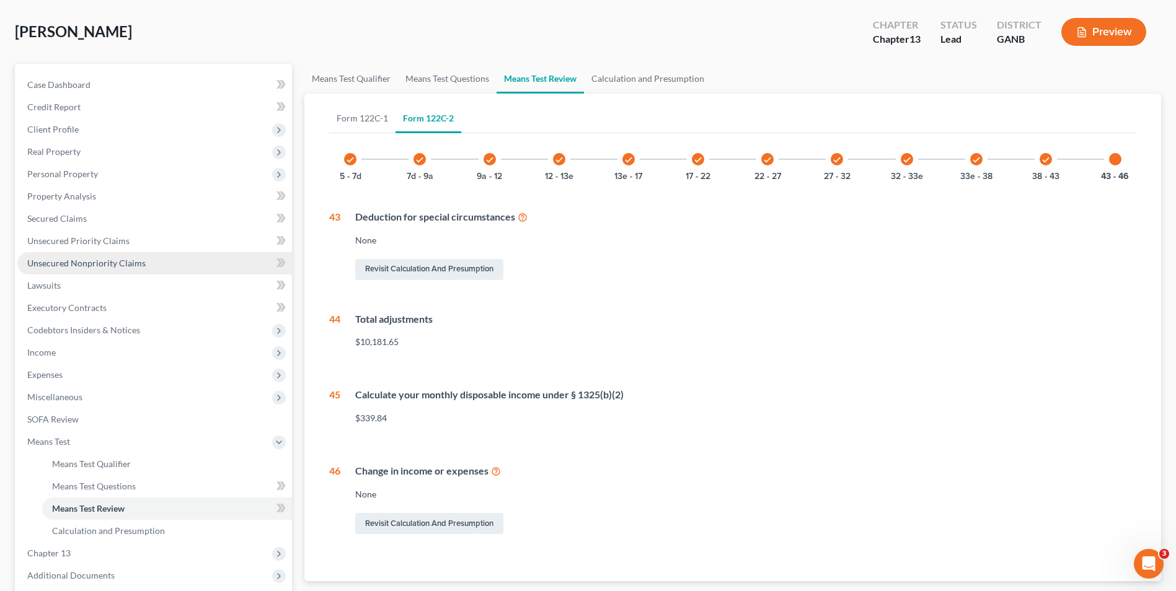
click at [86, 262] on span "Unsecured Nonpriority Claims" at bounding box center [86, 263] width 118 height 11
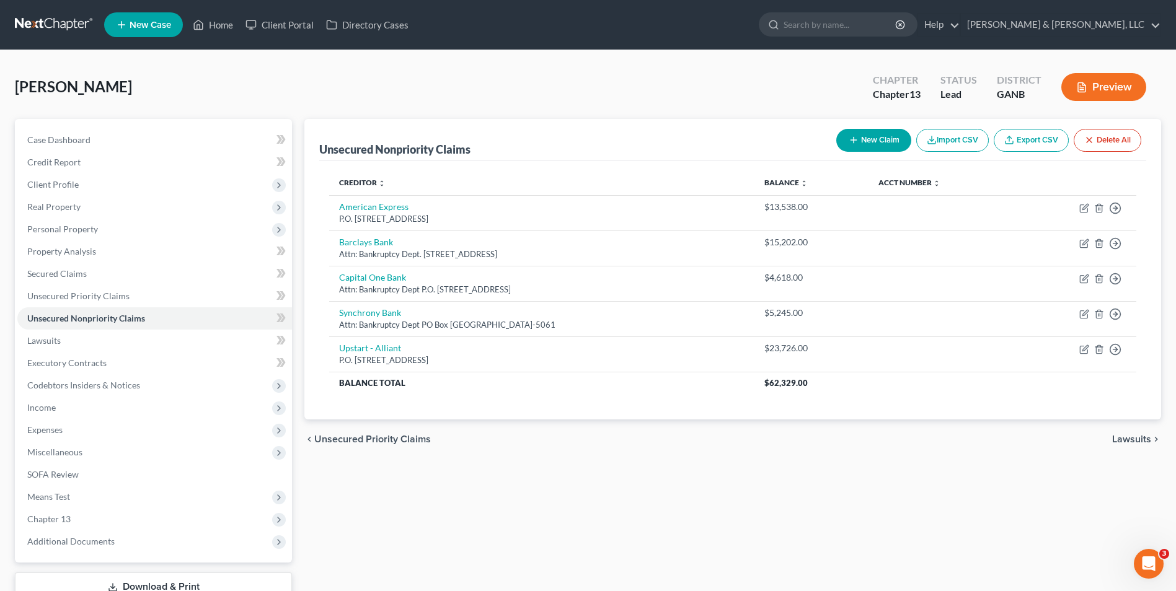
click at [547, 516] on div "Unsecured Nonpriority Claims New Claim Import CSV Export CSV Delete All Credito…" at bounding box center [732, 376] width 869 height 515
